Goal: Task Accomplishment & Management: Use online tool/utility

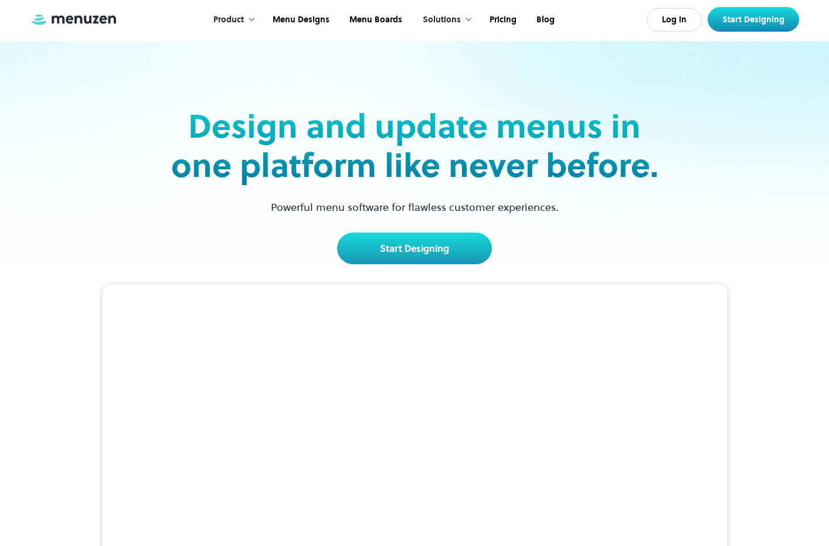
click at [397, 319] on video at bounding box center [415, 440] width 624 height 312
click at [386, 233] on link "Start Designing" at bounding box center [414, 249] width 155 height 32
